Goal: Information Seeking & Learning: Understand process/instructions

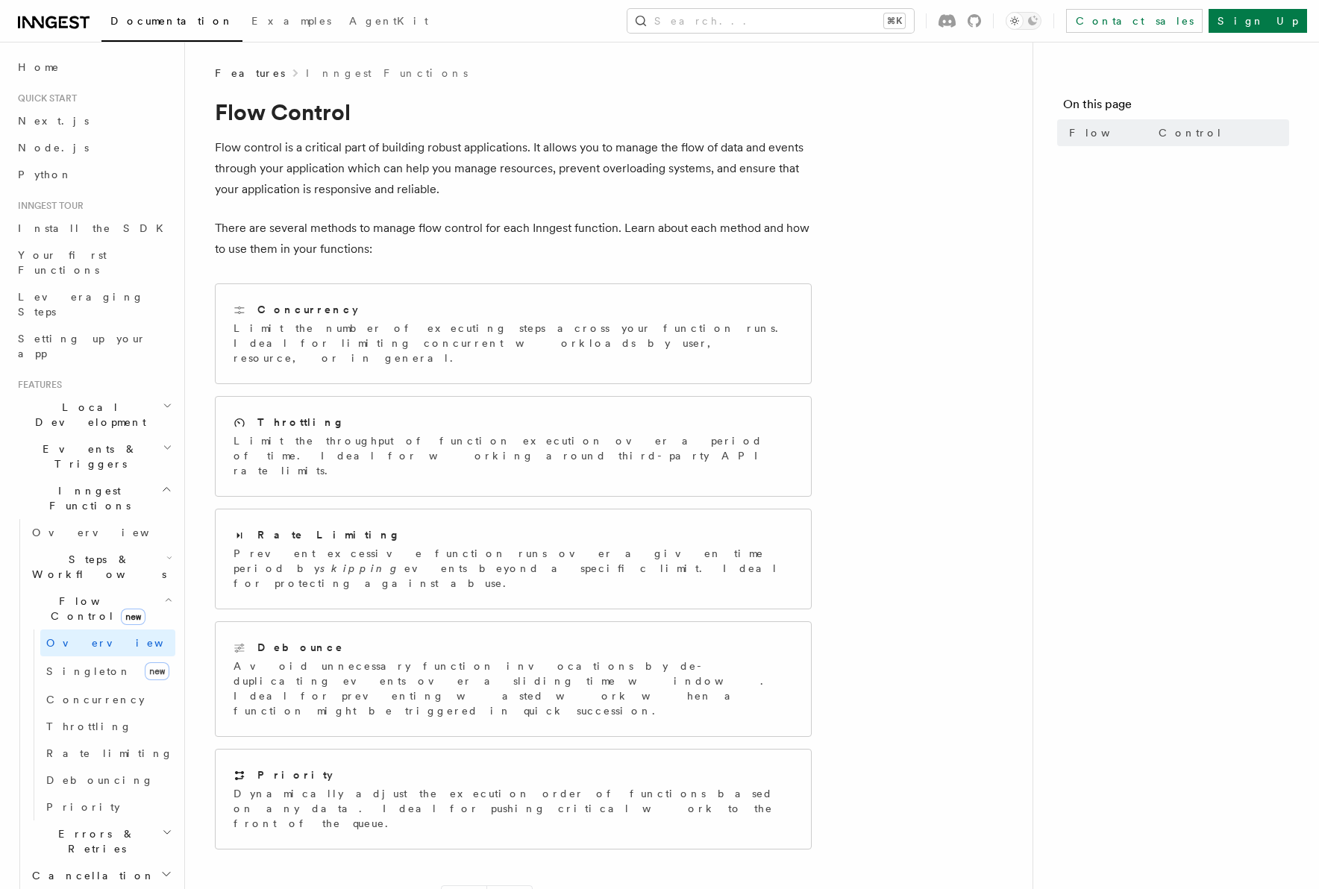
click at [78, 26] on icon at bounding box center [54, 22] width 72 height 18
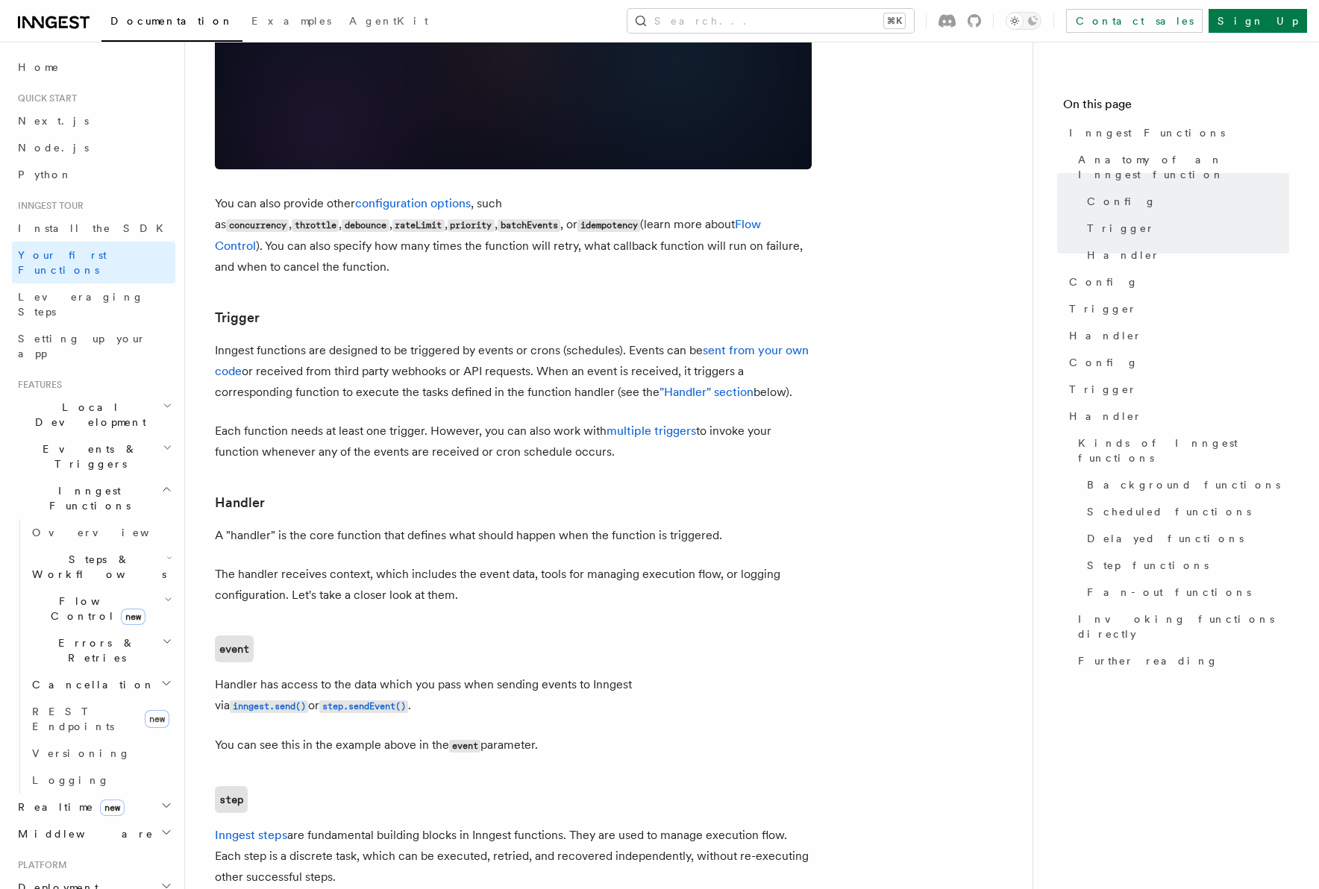
scroll to position [1302, 0]
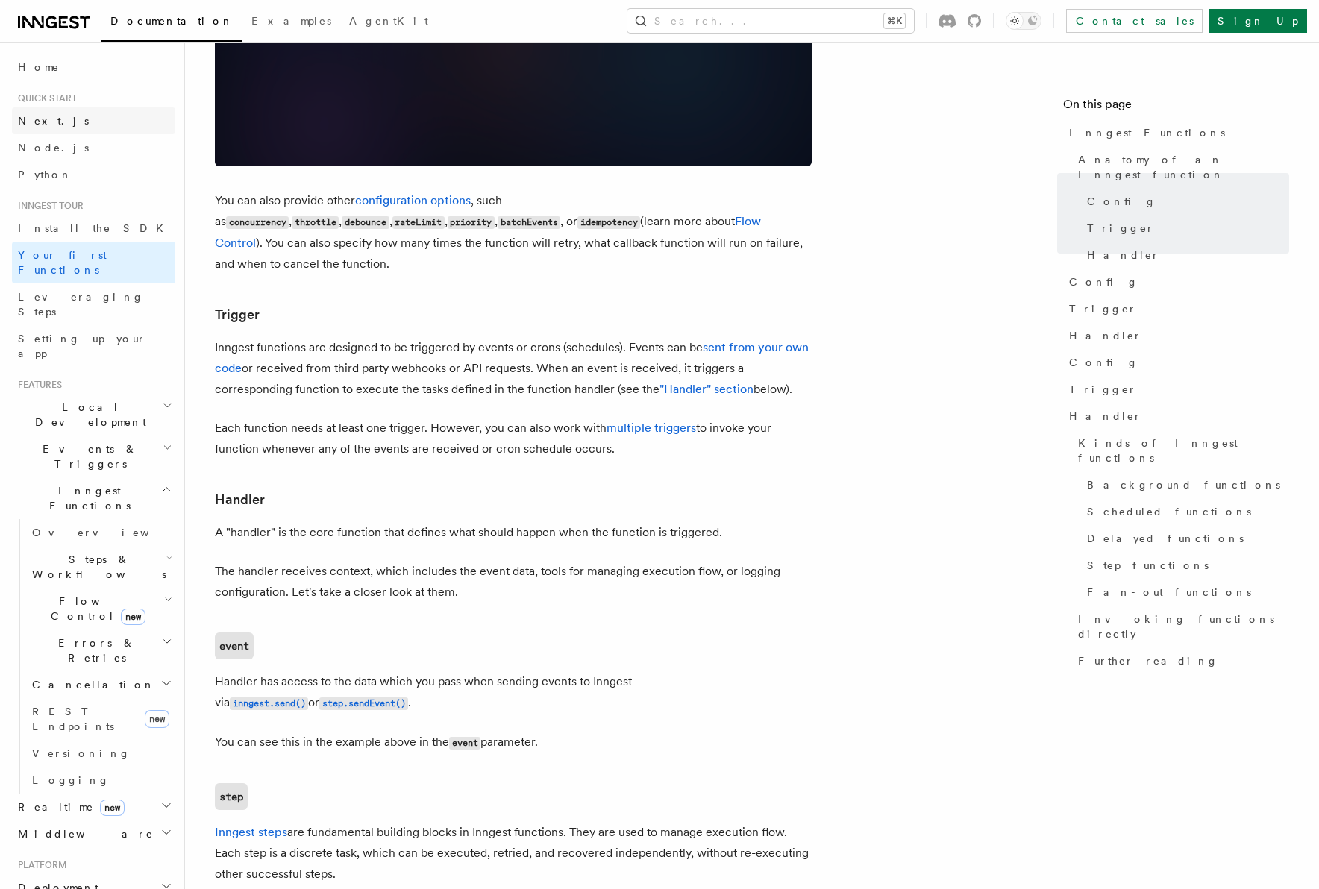
click at [70, 122] on link "Next.js" at bounding box center [93, 120] width 163 height 27
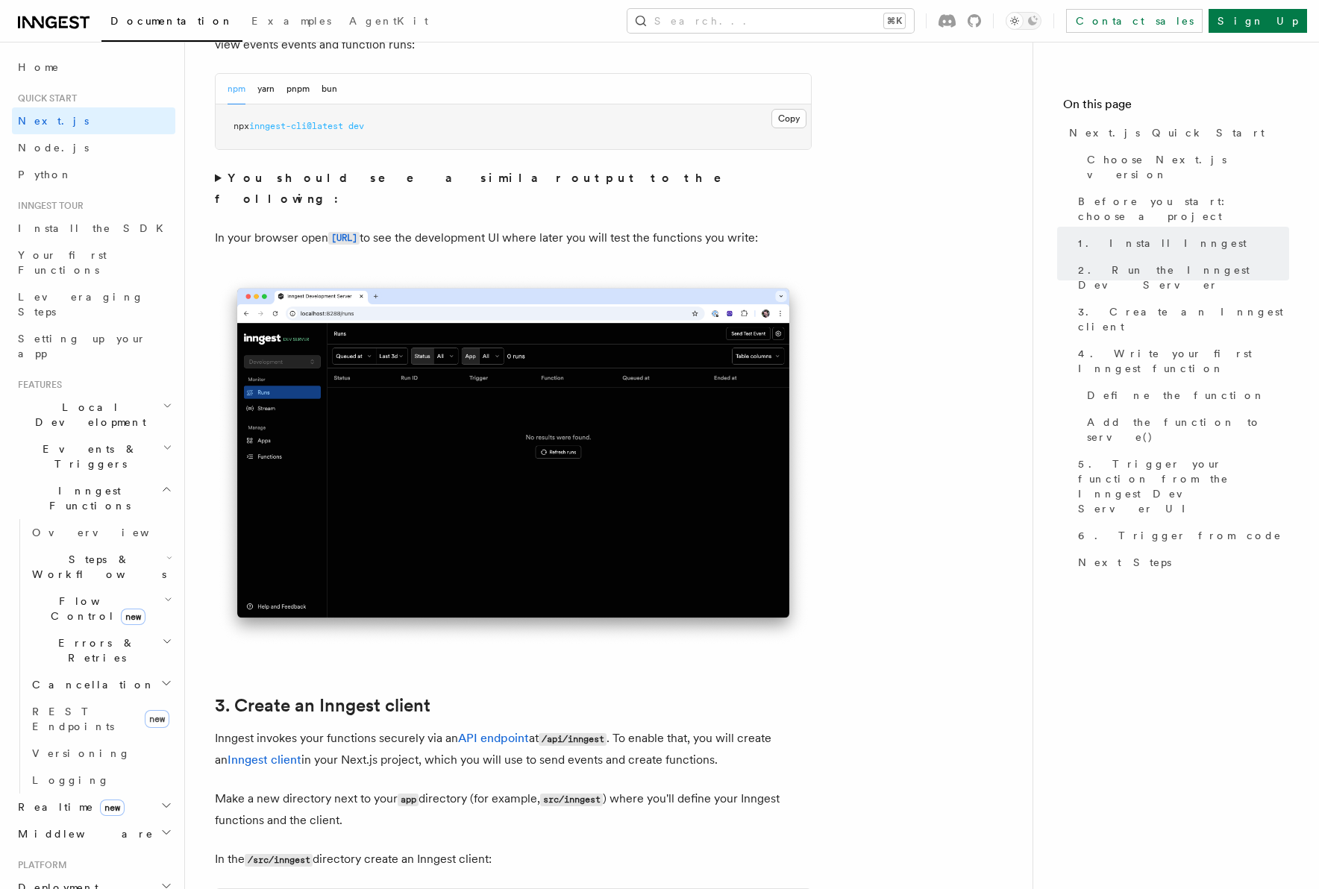
scroll to position [1121, 0]
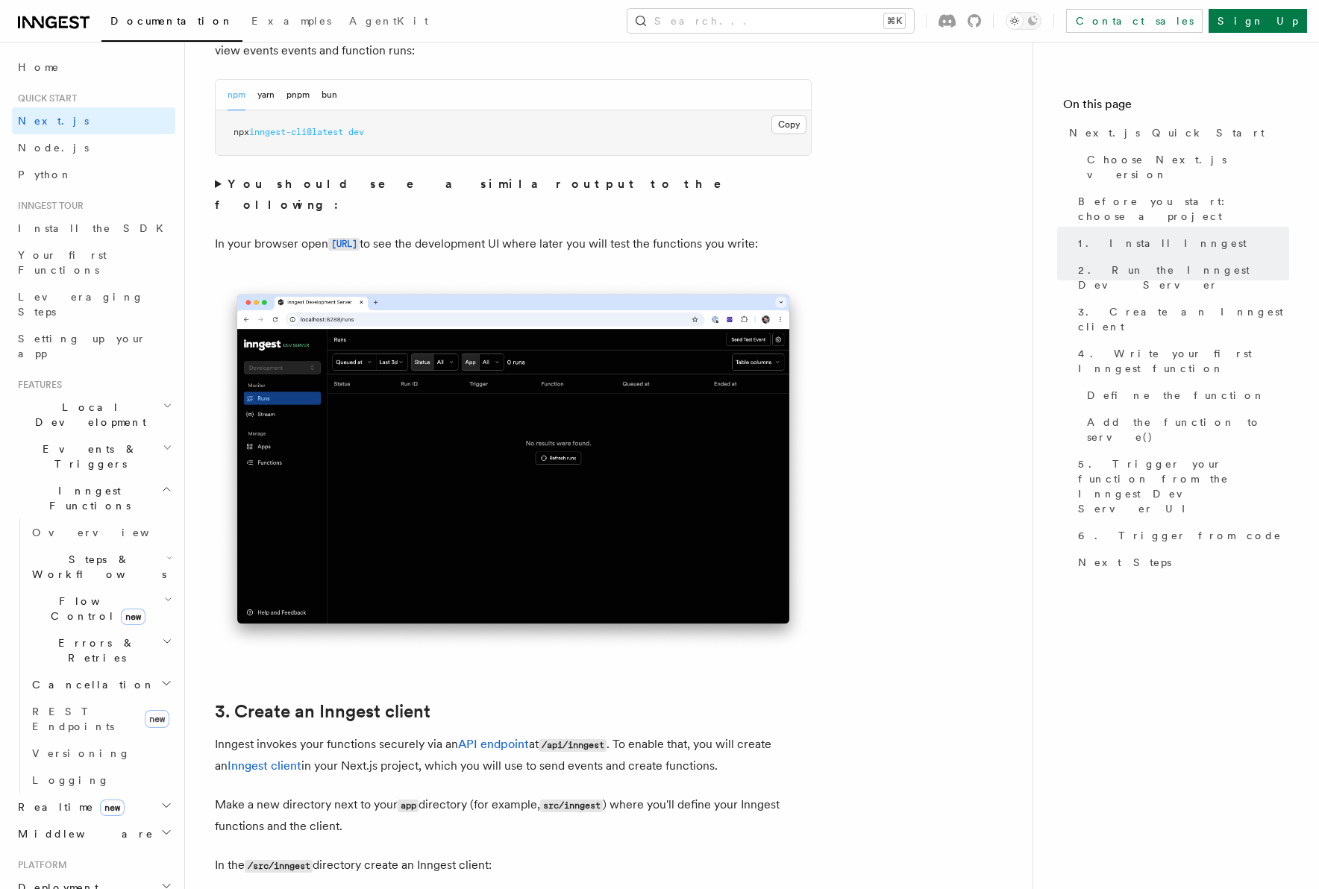
click at [216, 182] on summary "You should see a similar output to the following:" at bounding box center [513, 195] width 597 height 42
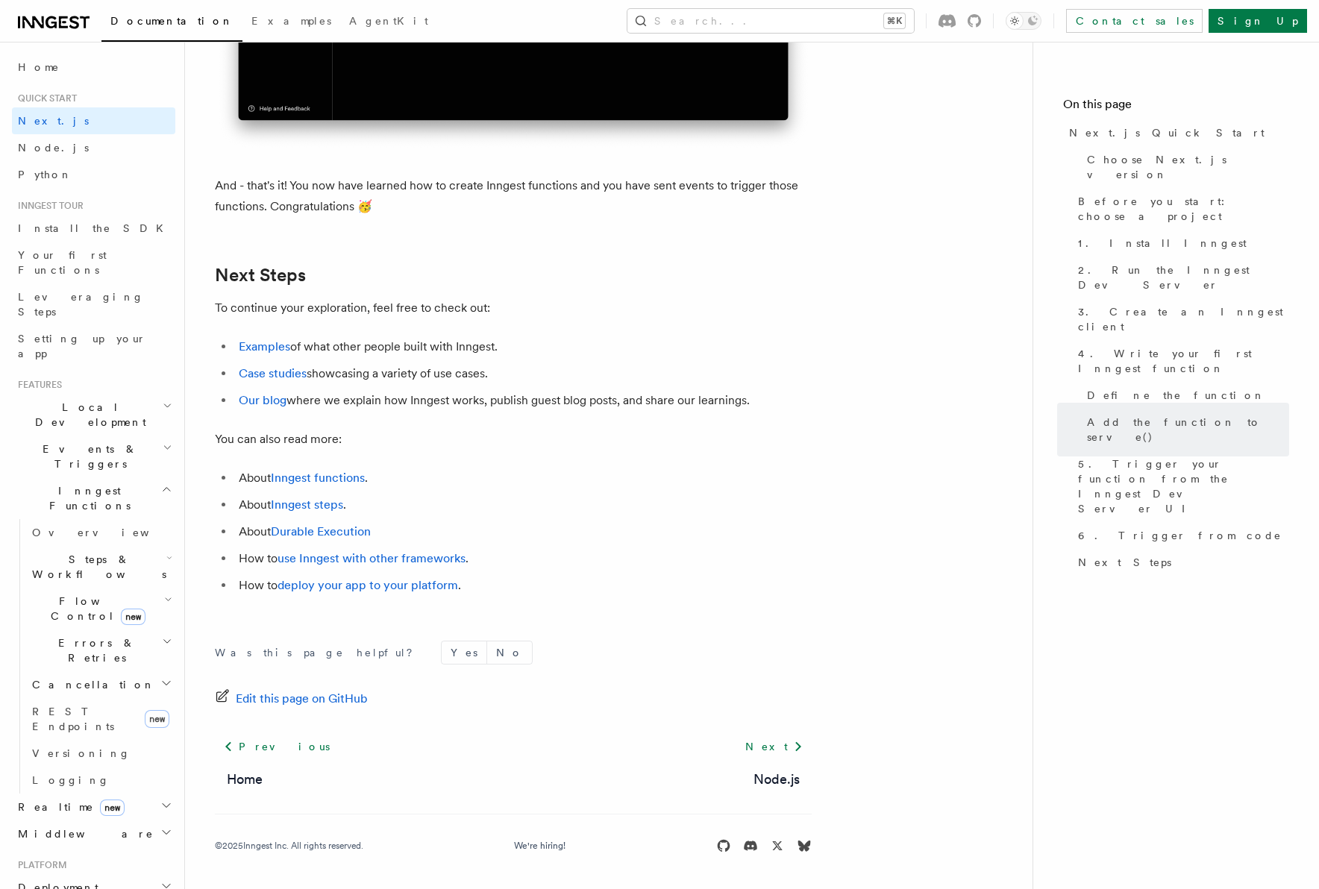
scroll to position [9495, 0]
click at [63, 552] on span "Steps & Workflows" at bounding box center [96, 567] width 140 height 30
click at [63, 594] on span "Flow Control new" at bounding box center [95, 609] width 138 height 30
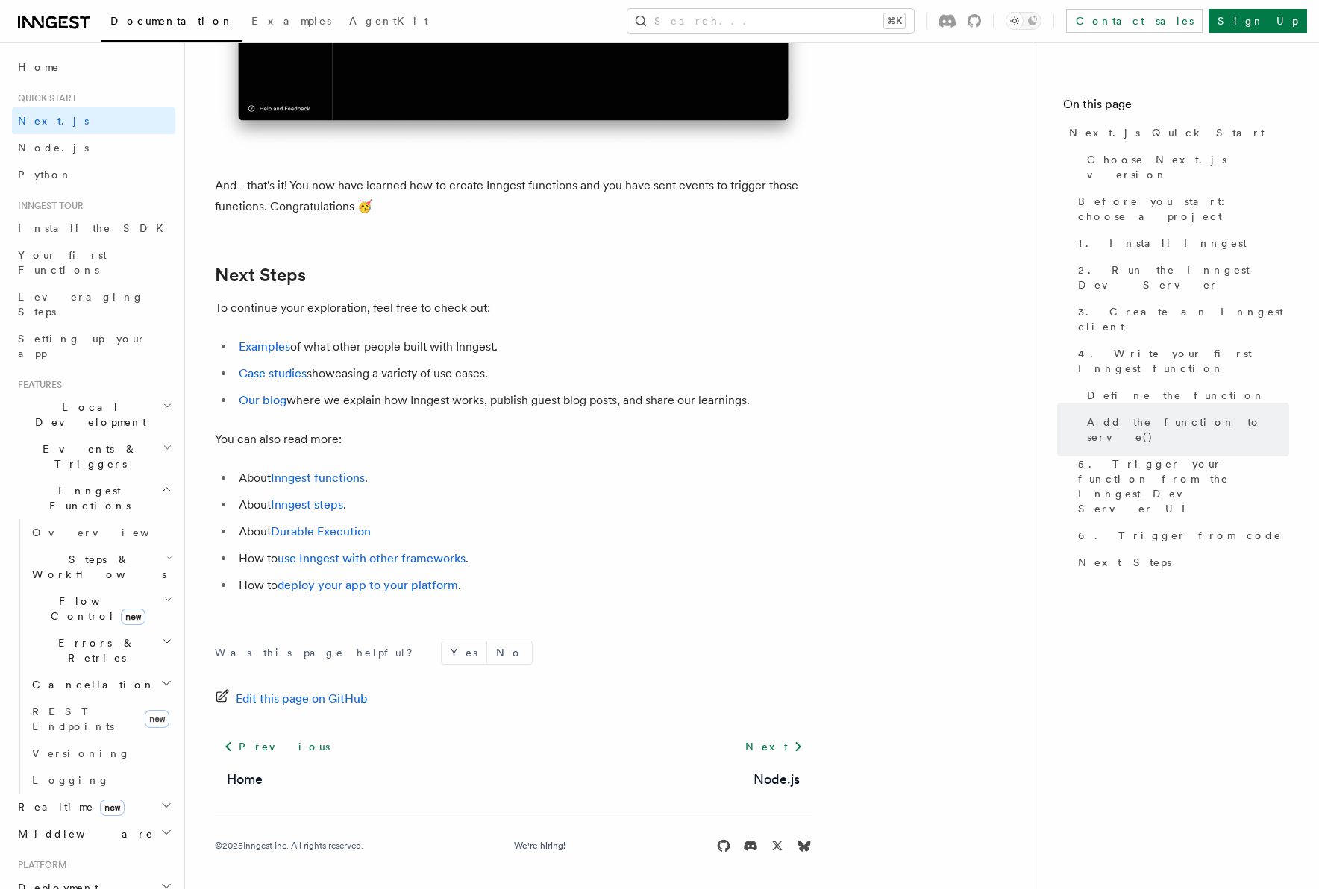
click at [72, 794] on h2 "Realtime new" at bounding box center [93, 807] width 163 height 27
click at [60, 800] on span "Realtime new" at bounding box center [68, 807] width 113 height 15
click at [257, 848] on div "© 2025 Inngest Inc. All rights reserved." at bounding box center [289, 846] width 148 height 12
copy div "Inngest"
